Goal: Transaction & Acquisition: Subscribe to service/newsletter

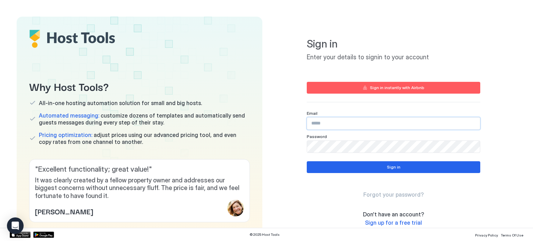
click at [330, 123] on input "Input Field" at bounding box center [393, 124] width 173 height 12
type input "*"
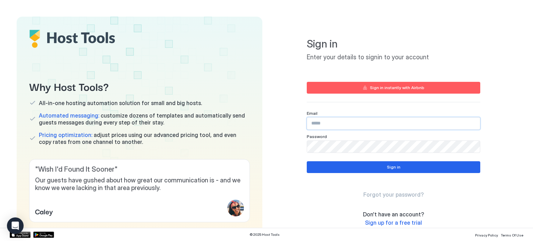
paste input "**********"
type input "**********"
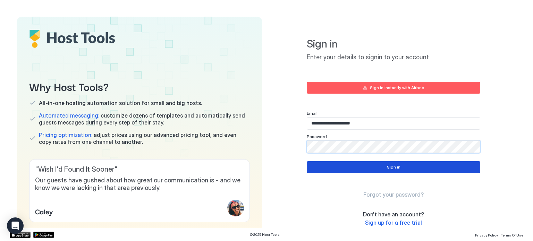
click at [312, 168] on button "Sign in" at bounding box center [393, 167] width 173 height 12
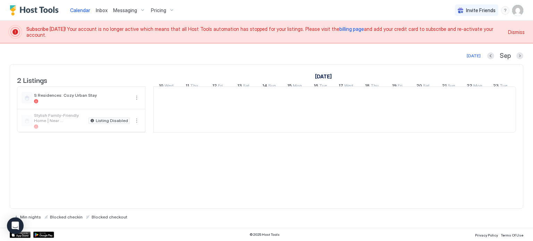
scroll to position [0, 385]
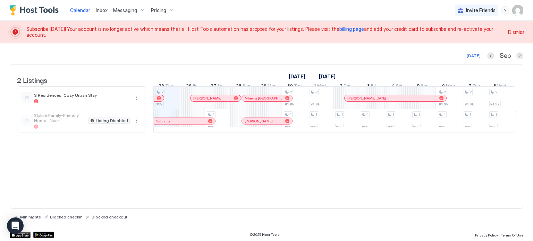
click at [339, 32] on span "billing page" at bounding box center [351, 29] width 25 height 6
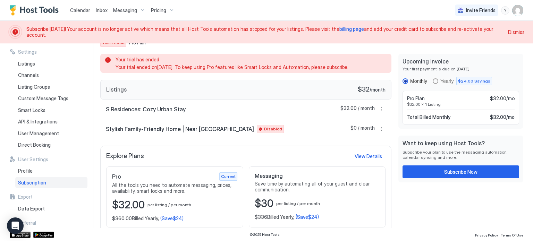
scroll to position [53, 0]
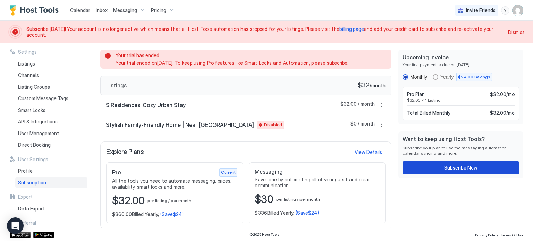
click at [425, 162] on button "Subscribe Now" at bounding box center [460, 167] width 117 height 13
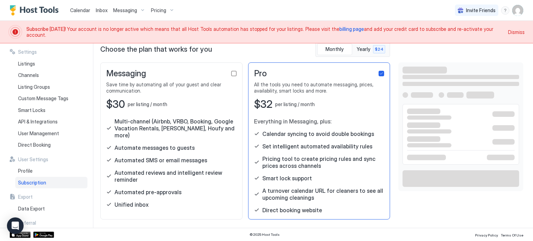
scroll to position [33, 0]
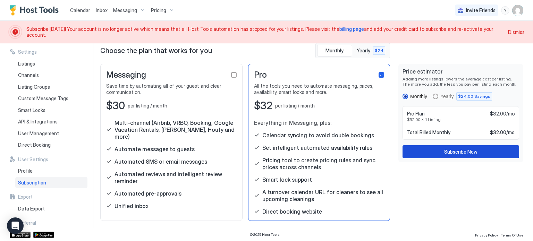
click at [425, 152] on button "Subscribe Now" at bounding box center [460, 151] width 117 height 13
